Goal: Task Accomplishment & Management: Manage account settings

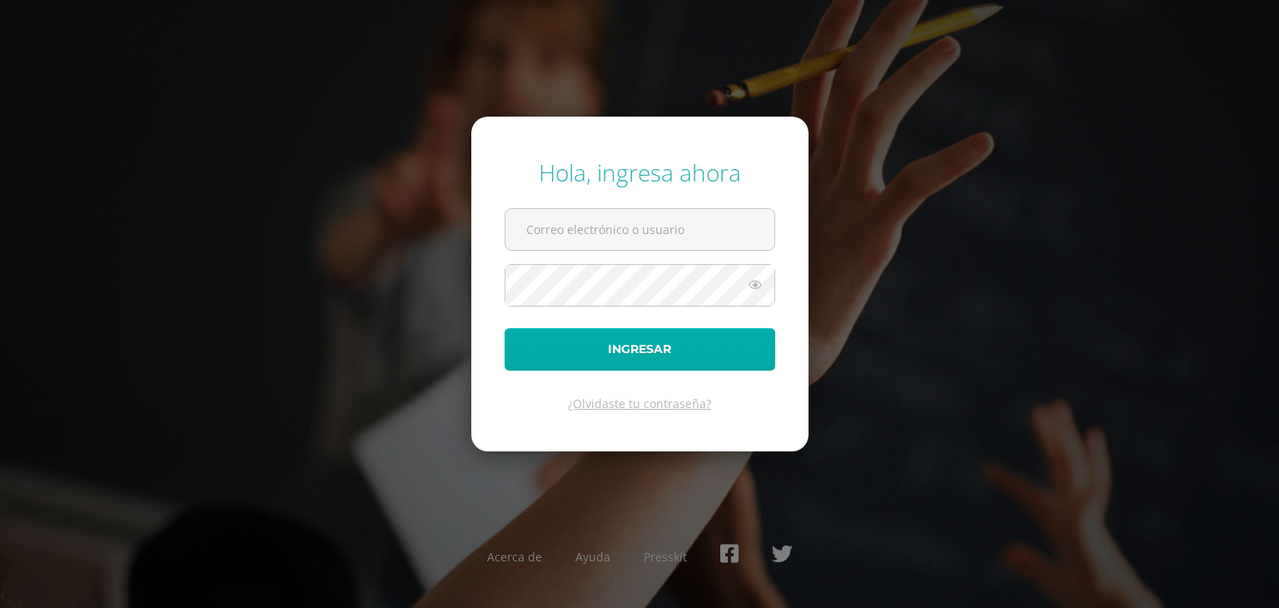
type input "[EMAIL_ADDRESS][DOMAIN_NAME]"
click at [655, 351] on button "Ingresar" at bounding box center [640, 349] width 271 height 42
